Goal: Obtain resource: Download file/media

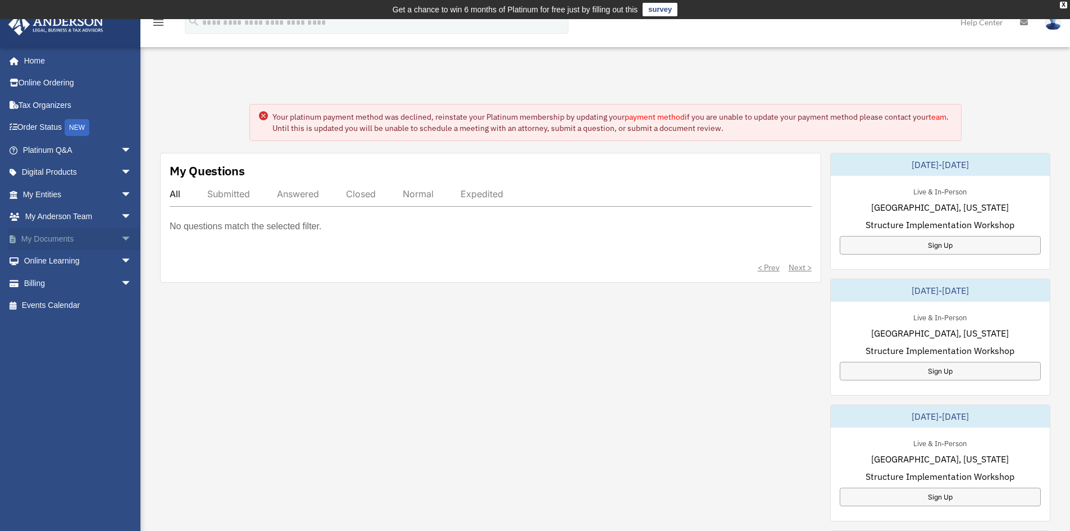
click at [37, 240] on link "My Documents arrow_drop_down" at bounding box center [78, 239] width 141 height 22
click at [52, 237] on link "My Documents arrow_drop_down" at bounding box center [78, 239] width 141 height 22
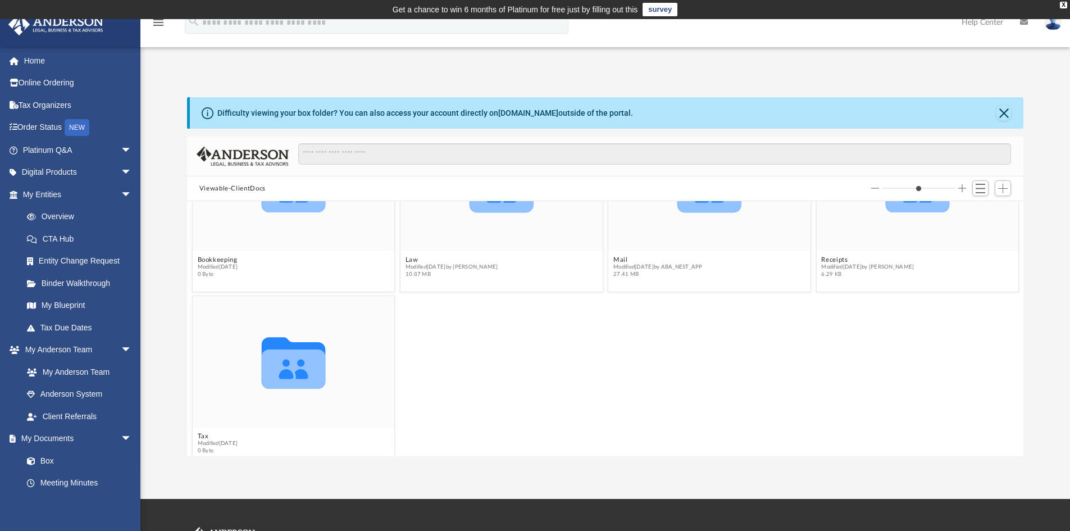
scroll to position [103, 0]
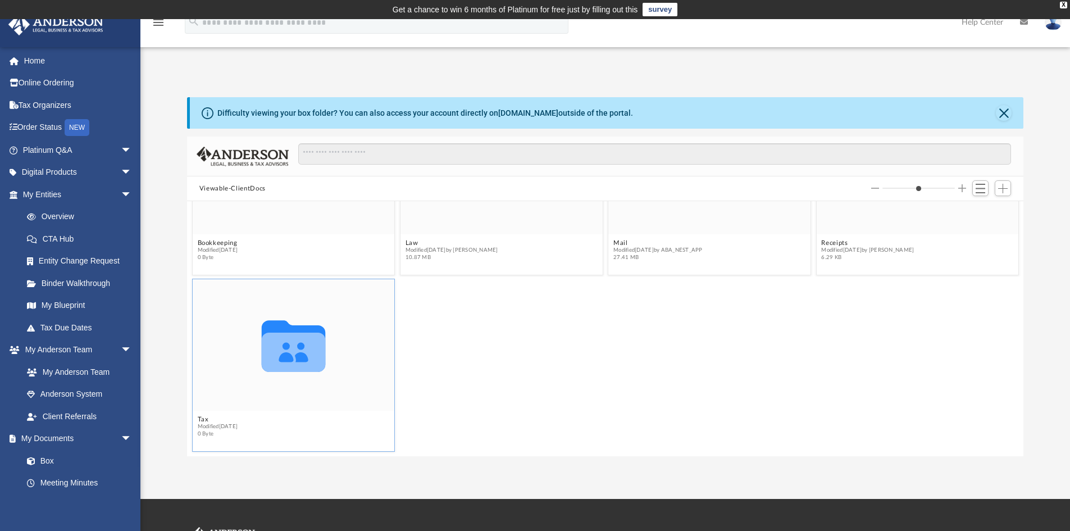
click at [288, 365] on icon "grid" at bounding box center [293, 352] width 64 height 39
click at [202, 417] on figcaption "Tax Modified [DATE] 0 Byte" at bounding box center [294, 432] width 202 height 30
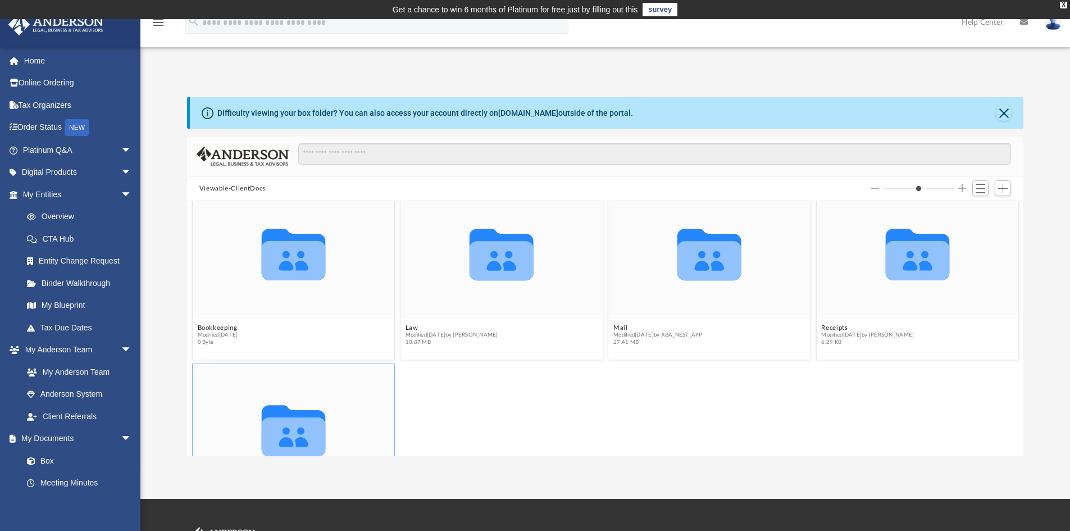
scroll to position [0, 0]
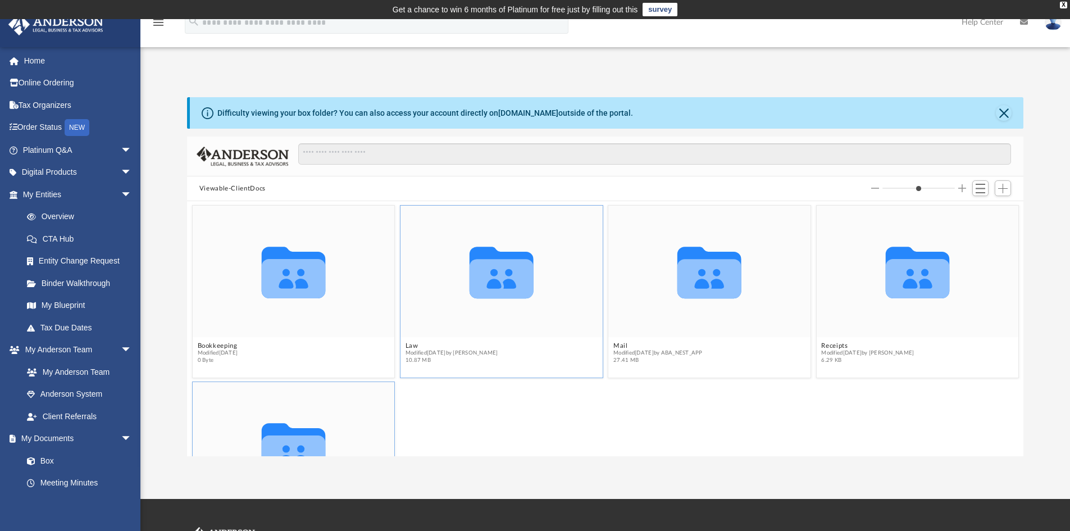
click at [503, 286] on icon "grid" at bounding box center [502, 273] width 64 height 52
click at [407, 346] on button "Law" at bounding box center [452, 345] width 93 height 7
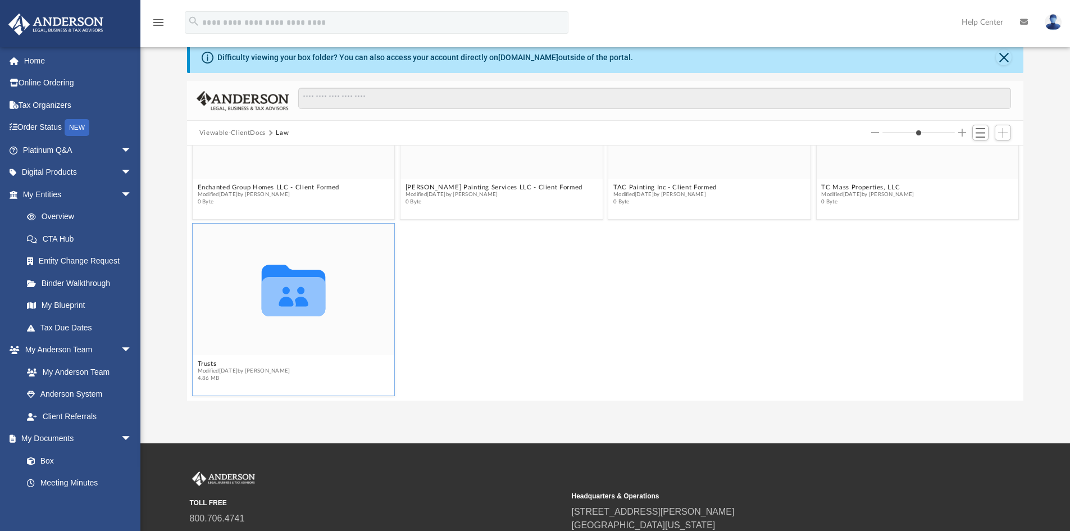
scroll to position [56, 0]
click at [281, 299] on icon "grid" at bounding box center [293, 290] width 64 height 52
click at [204, 361] on figcaption "Trusts Modified [DATE] by [PERSON_NAME] 4.86 MB" at bounding box center [294, 376] width 202 height 30
